Goal: Task Accomplishment & Management: Manage account settings

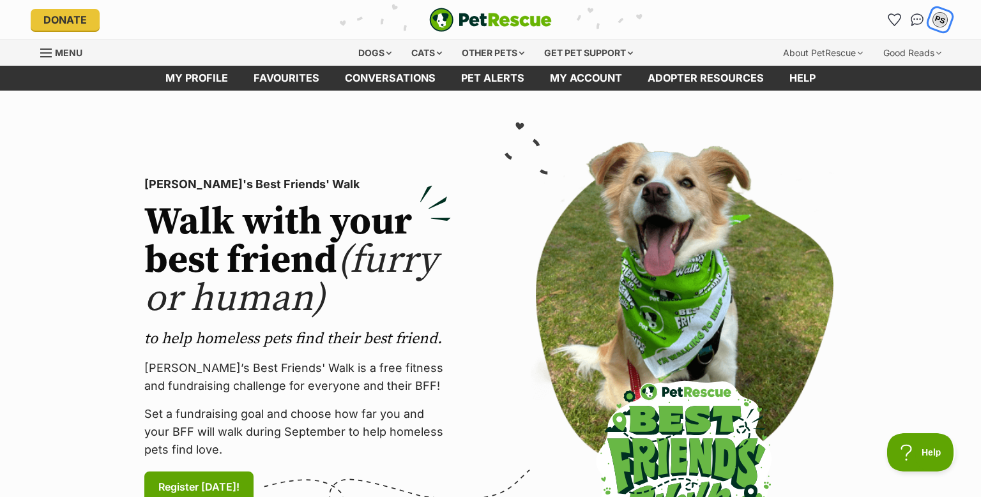
click at [939, 17] on div "PS" at bounding box center [940, 19] width 17 height 17
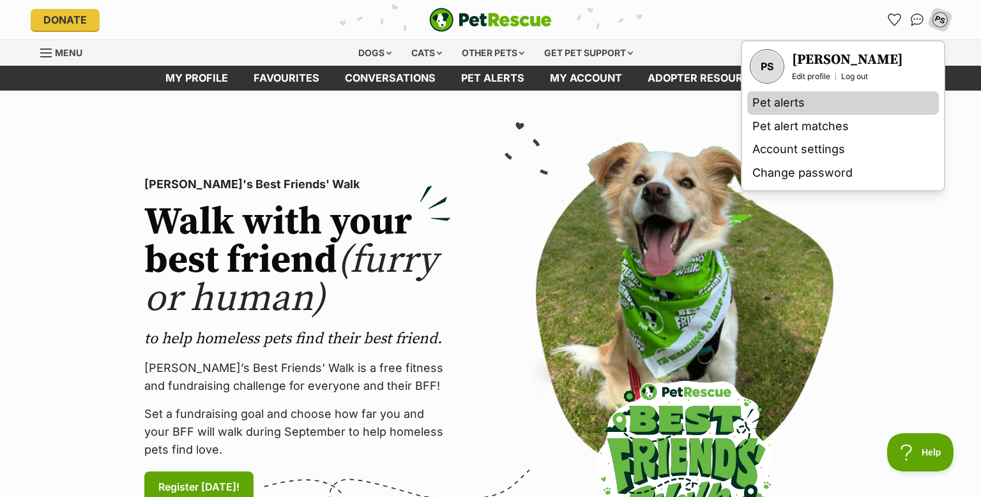
click at [761, 101] on link "Pet alerts" at bounding box center [843, 103] width 192 height 24
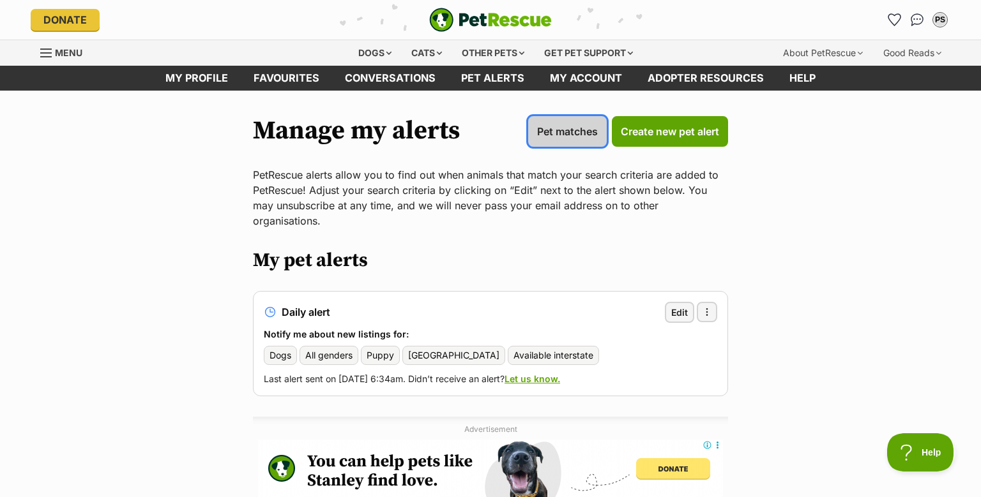
click at [556, 128] on span "Pet matches" at bounding box center [567, 131] width 61 height 15
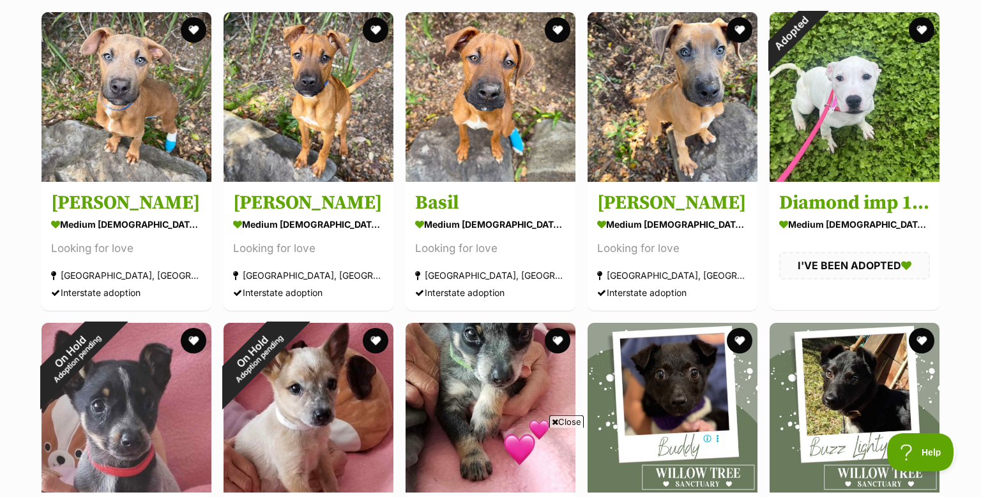
scroll to position [269, 0]
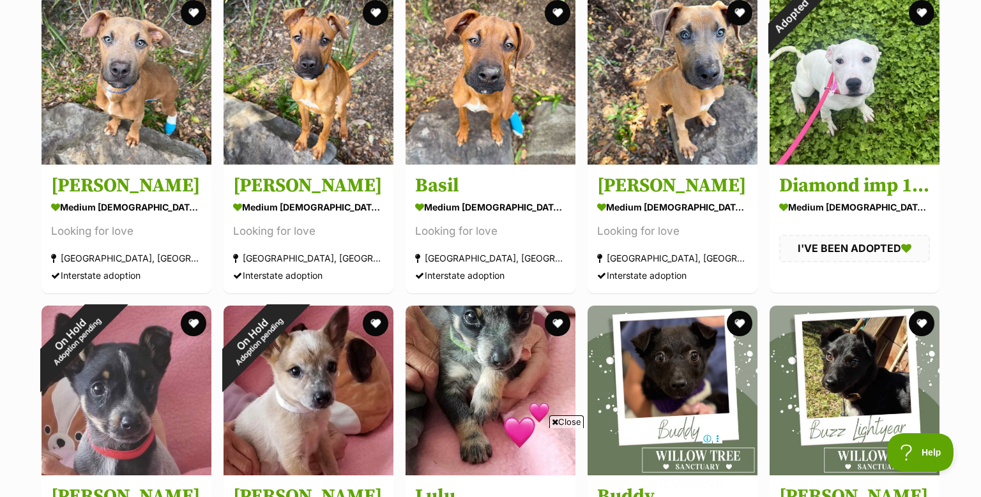
click at [567, 423] on span "Close" at bounding box center [566, 422] width 34 height 13
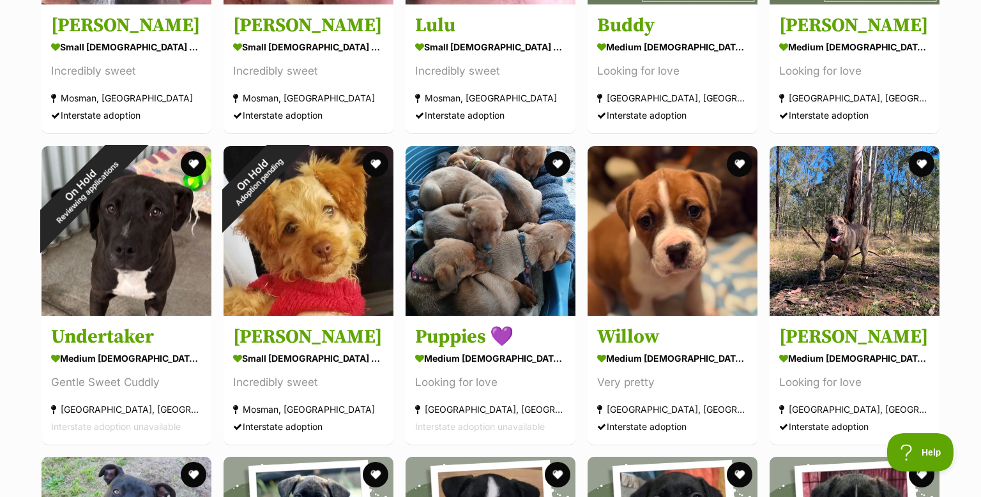
scroll to position [741, 0]
